Goal: Task Accomplishment & Management: Use online tool/utility

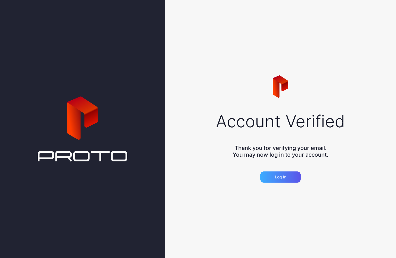
click at [291, 175] on div "Log in" at bounding box center [280, 177] width 40 height 11
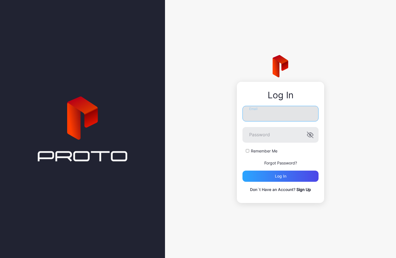
click at [267, 116] on input "Email" at bounding box center [280, 114] width 76 height 16
type input "**********"
click at [266, 149] on label "Remember Me" at bounding box center [264, 151] width 27 height 6
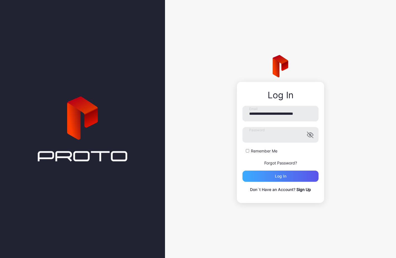
click at [298, 179] on div "Log in" at bounding box center [280, 176] width 76 height 11
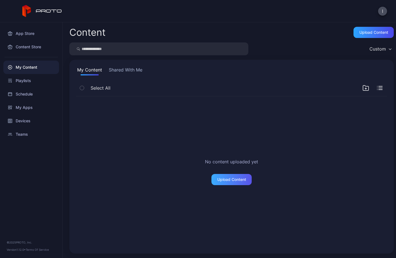
click at [226, 181] on div "Upload Content" at bounding box center [231, 179] width 29 height 4
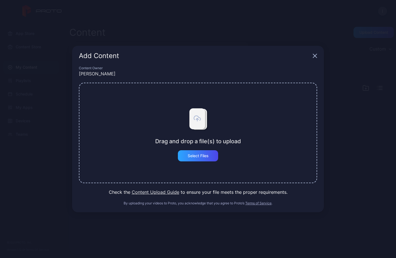
click at [317, 54] on div "Add Content" at bounding box center [198, 56] width 252 height 20
click at [318, 58] on div "Add Content" at bounding box center [198, 56] width 252 height 20
click at [314, 56] on icon "button" at bounding box center [315, 56] width 4 height 4
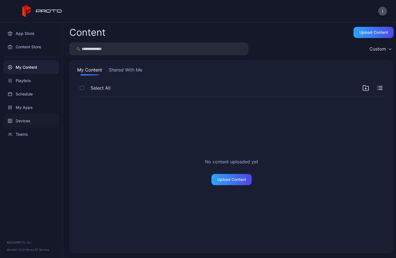
click at [21, 121] on div "Devices" at bounding box center [31, 120] width 56 height 13
click at [21, 121] on div "I App Store Content Store My Content Playlists Schedule My Apps Devices Teams ©…" at bounding box center [198, 129] width 396 height 258
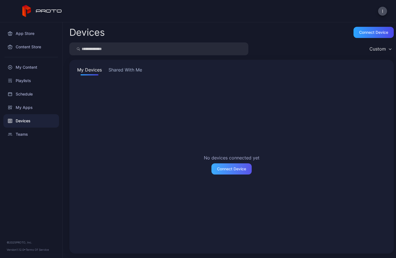
click at [232, 168] on div "Connect Device" at bounding box center [231, 169] width 29 height 4
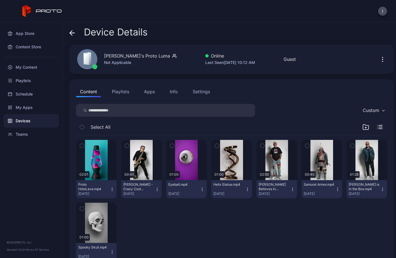
click at [33, 120] on div "Devices" at bounding box center [31, 120] width 56 height 13
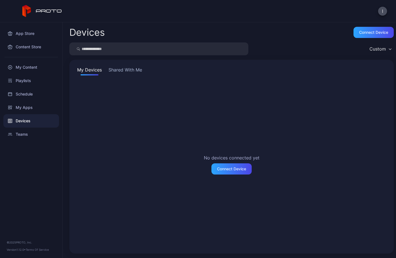
click at [118, 70] on button "Shared With Me" at bounding box center [125, 71] width 36 height 9
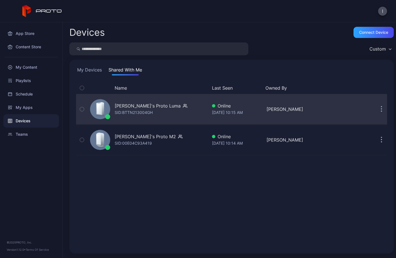
click at [174, 116] on div "[PERSON_NAME]'s Proto [PERSON_NAME]: BTTN213004GH" at bounding box center [148, 109] width 120 height 28
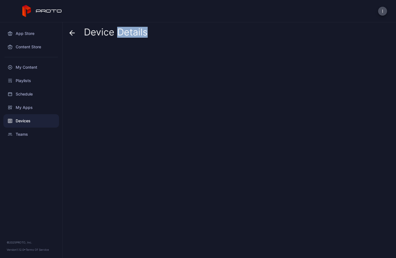
click at [174, 116] on div at bounding box center [231, 149] width 324 height 209
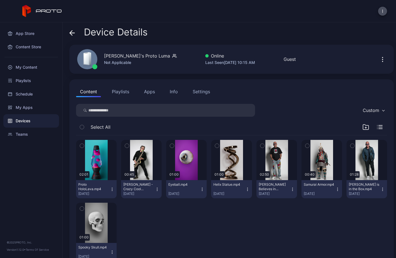
drag, startPoint x: 359, startPoint y: 125, endPoint x: 359, endPoint y: 129, distance: 3.1
click at [359, 126] on div "Select All" at bounding box center [231, 128] width 311 height 14
click at [366, 128] on icon "button" at bounding box center [366, 128] width 0 height 2
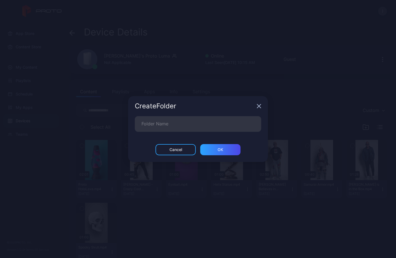
click at [260, 106] on icon "button" at bounding box center [259, 106] width 4 height 4
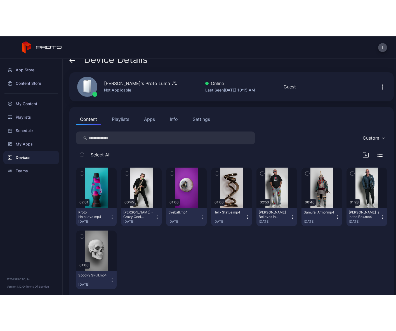
scroll to position [19, 0]
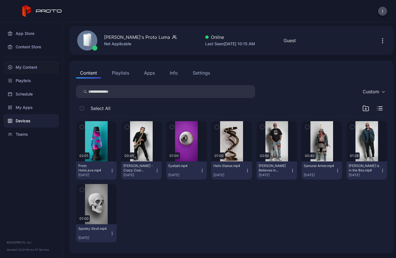
click at [34, 66] on div "My Content" at bounding box center [31, 67] width 56 height 13
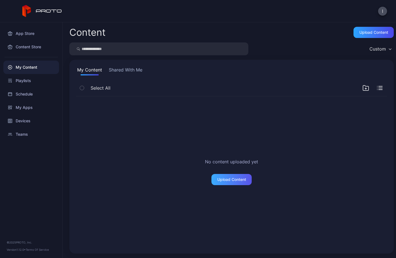
click at [226, 179] on div "Upload Content" at bounding box center [231, 179] width 29 height 4
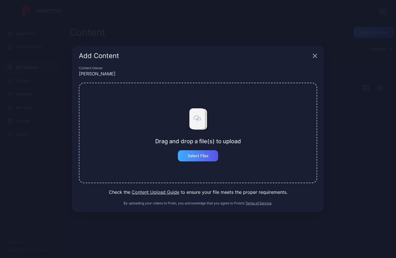
click at [185, 156] on div "Select Files" at bounding box center [198, 155] width 40 height 11
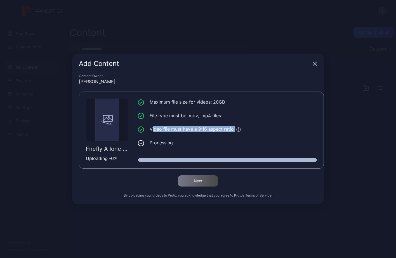
drag, startPoint x: 152, startPoint y: 130, endPoint x: 233, endPoint y: 129, distance: 80.8
click at [233, 129] on li "Video file must have a 9:16 aspect ratio" at bounding box center [227, 129] width 179 height 7
click at [260, 160] on div at bounding box center [227, 159] width 179 height 3
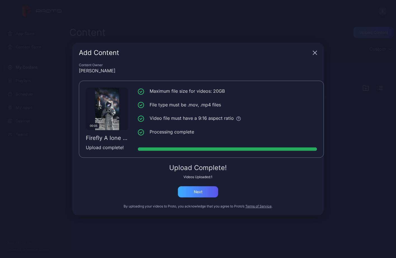
click at [196, 196] on div "Next" at bounding box center [198, 191] width 40 height 11
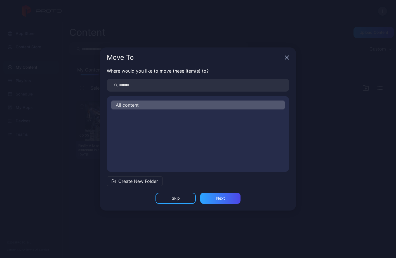
click at [289, 53] on div "Move To" at bounding box center [198, 58] width 196 height 20
click at [286, 57] on icon "button" at bounding box center [287, 57] width 4 height 4
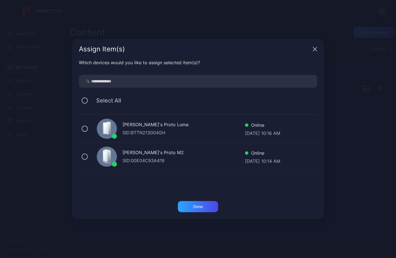
click at [315, 49] on icon "button" at bounding box center [315, 50] width 4 height 4
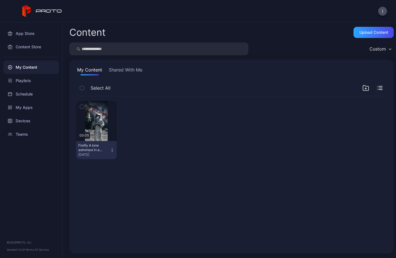
click at [114, 149] on icon "button" at bounding box center [112, 150] width 4 height 4
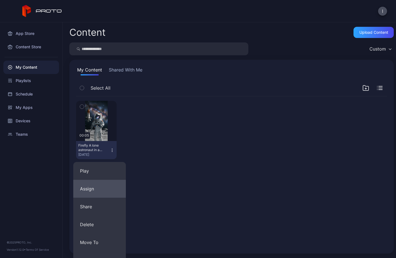
click at [100, 188] on button "Assign" at bounding box center [99, 189] width 53 height 18
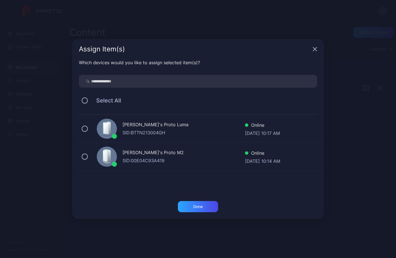
click at [137, 154] on div "[PERSON_NAME]'s Proto M2" at bounding box center [183, 153] width 122 height 8
click at [202, 205] on div "Done" at bounding box center [198, 207] width 10 height 4
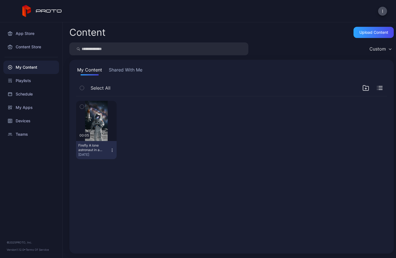
click at [117, 153] on button "Firefly A lone astronaut in a modern white space suit stands on the moon's surf…" at bounding box center [96, 150] width 41 height 18
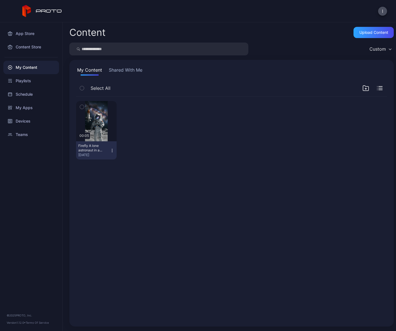
click at [222, 110] on div "Preview 00:05 Firefly A lone astronaut in a modern white space suit stands on t…" at bounding box center [231, 129] width 311 height 67
click at [30, 67] on div "My Content" at bounding box center [31, 67] width 56 height 13
click at [364, 30] on div "Upload Content" at bounding box center [373, 32] width 29 height 4
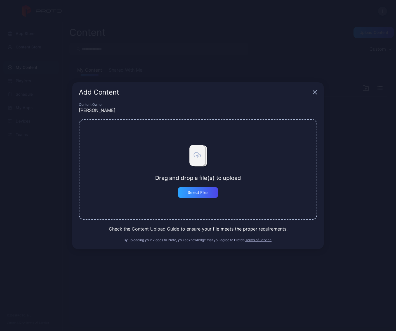
click at [190, 204] on div "Drag and drop a file(s) to upload Select Files" at bounding box center [198, 169] width 238 height 101
click at [193, 192] on div "Select Files" at bounding box center [198, 192] width 21 height 4
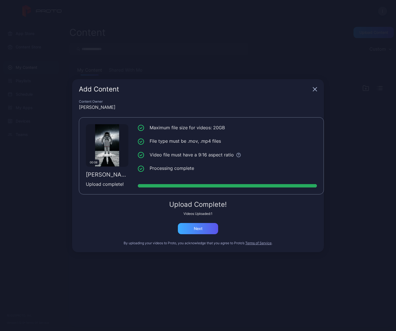
click at [212, 227] on div "Next" at bounding box center [198, 228] width 40 height 11
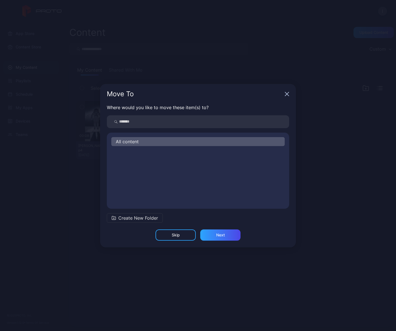
click at [286, 91] on div "Move To" at bounding box center [198, 94] width 196 height 20
click at [288, 92] on icon "button" at bounding box center [287, 94] width 4 height 4
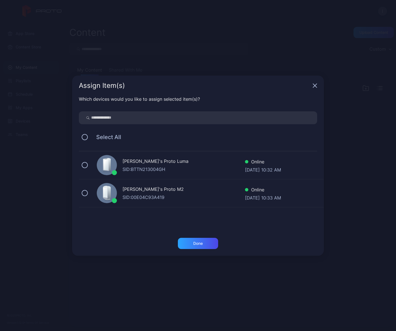
click at [155, 186] on div "[PERSON_NAME]'s Proto M2" at bounding box center [183, 190] width 122 height 8
click at [210, 243] on div "Done" at bounding box center [198, 243] width 40 height 11
